Goal: Book appointment/travel/reservation

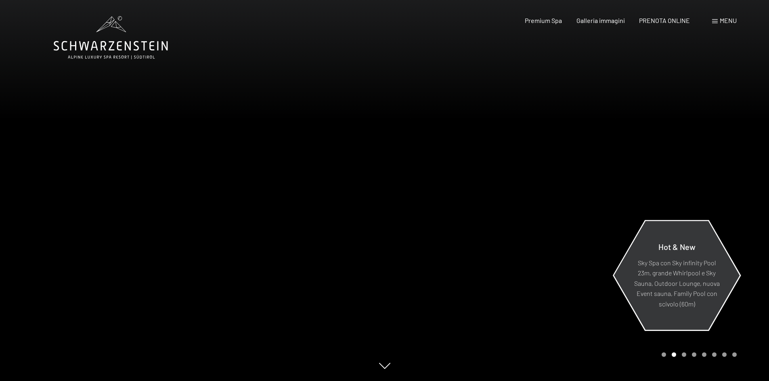
click at [410, 244] on p "Sky Spa con Sky infinity Pool 23m, grande Whirlpool e Sky Sauna, Outdoor Lounge…" at bounding box center [677, 283] width 88 height 52
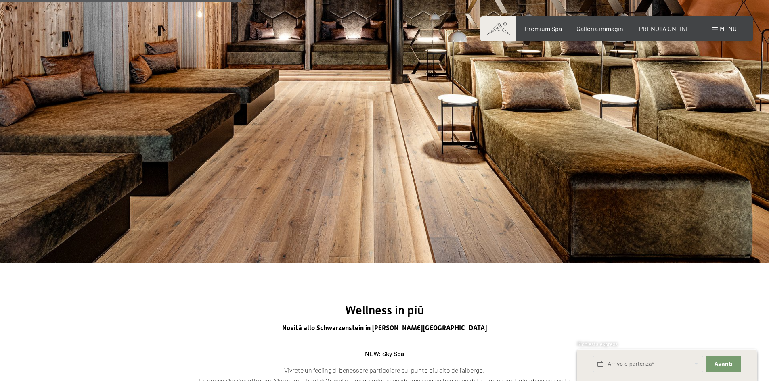
scroll to position [726, 0]
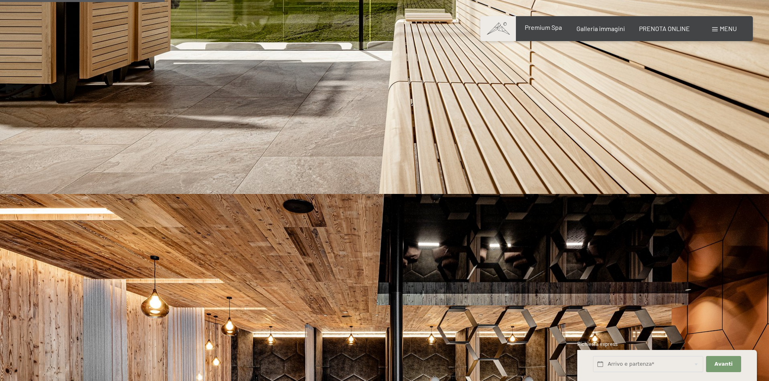
click at [535, 27] on span "Premium Spa" at bounding box center [542, 27] width 37 height 8
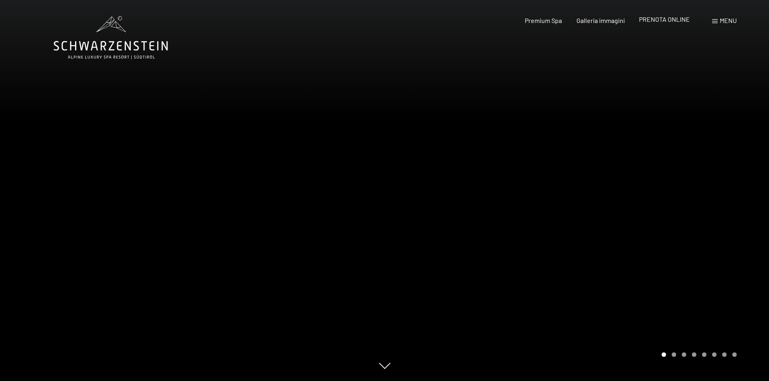
click at [657, 22] on span "PRENOTA ONLINE" at bounding box center [664, 19] width 51 height 8
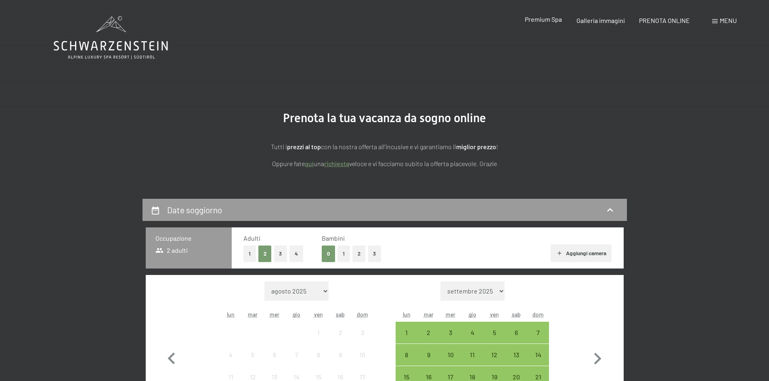
click at [556, 23] on div "Premium Spa" at bounding box center [542, 19] width 37 height 9
click at [555, 21] on span "Premium Spa" at bounding box center [542, 19] width 37 height 8
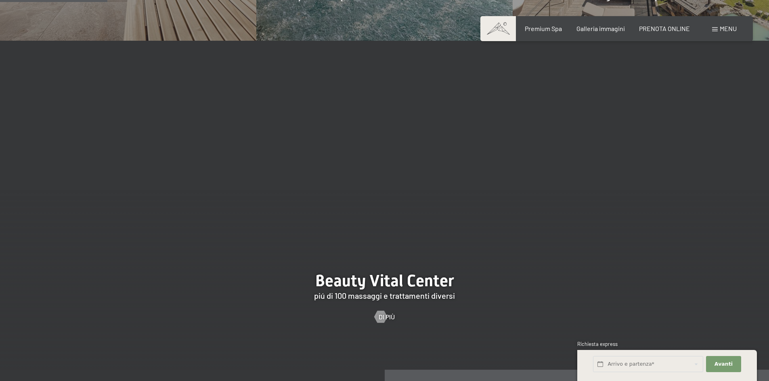
scroll to position [847, 0]
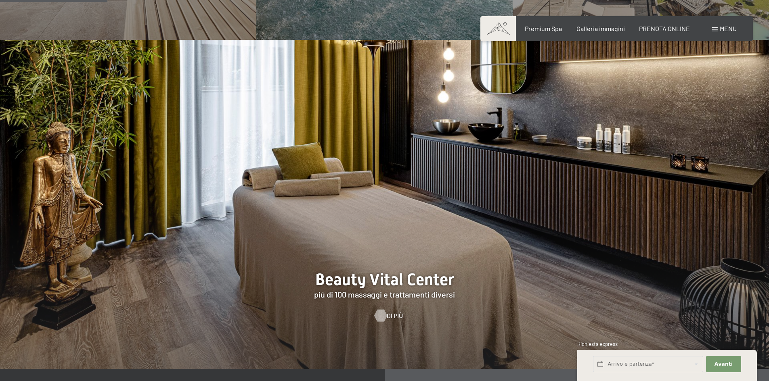
click at [378, 310] on div at bounding box center [380, 316] width 7 height 12
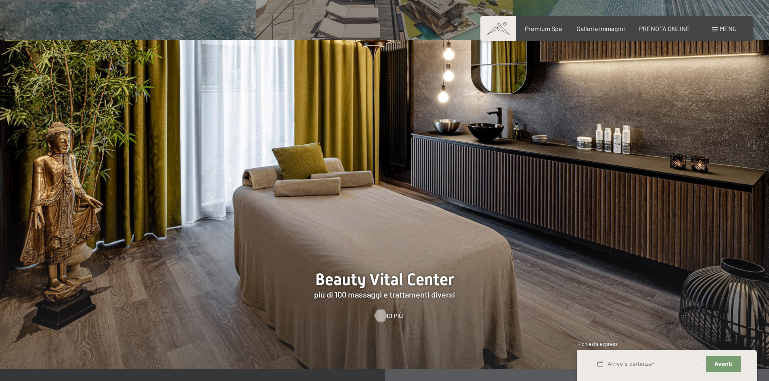
click at [378, 310] on div at bounding box center [380, 316] width 7 height 12
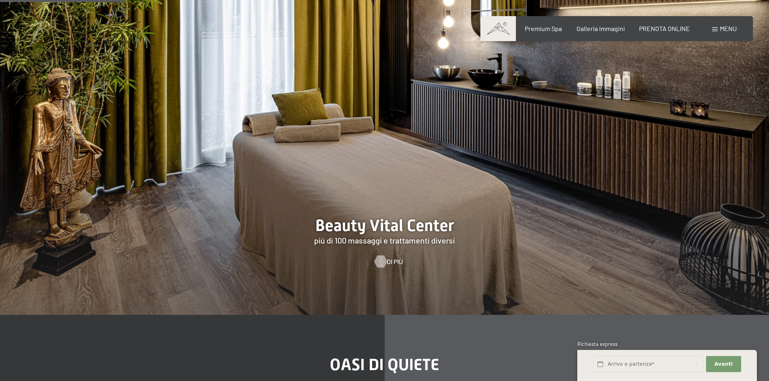
scroll to position [1044, 0]
